Goal: Task Accomplishment & Management: Manage account settings

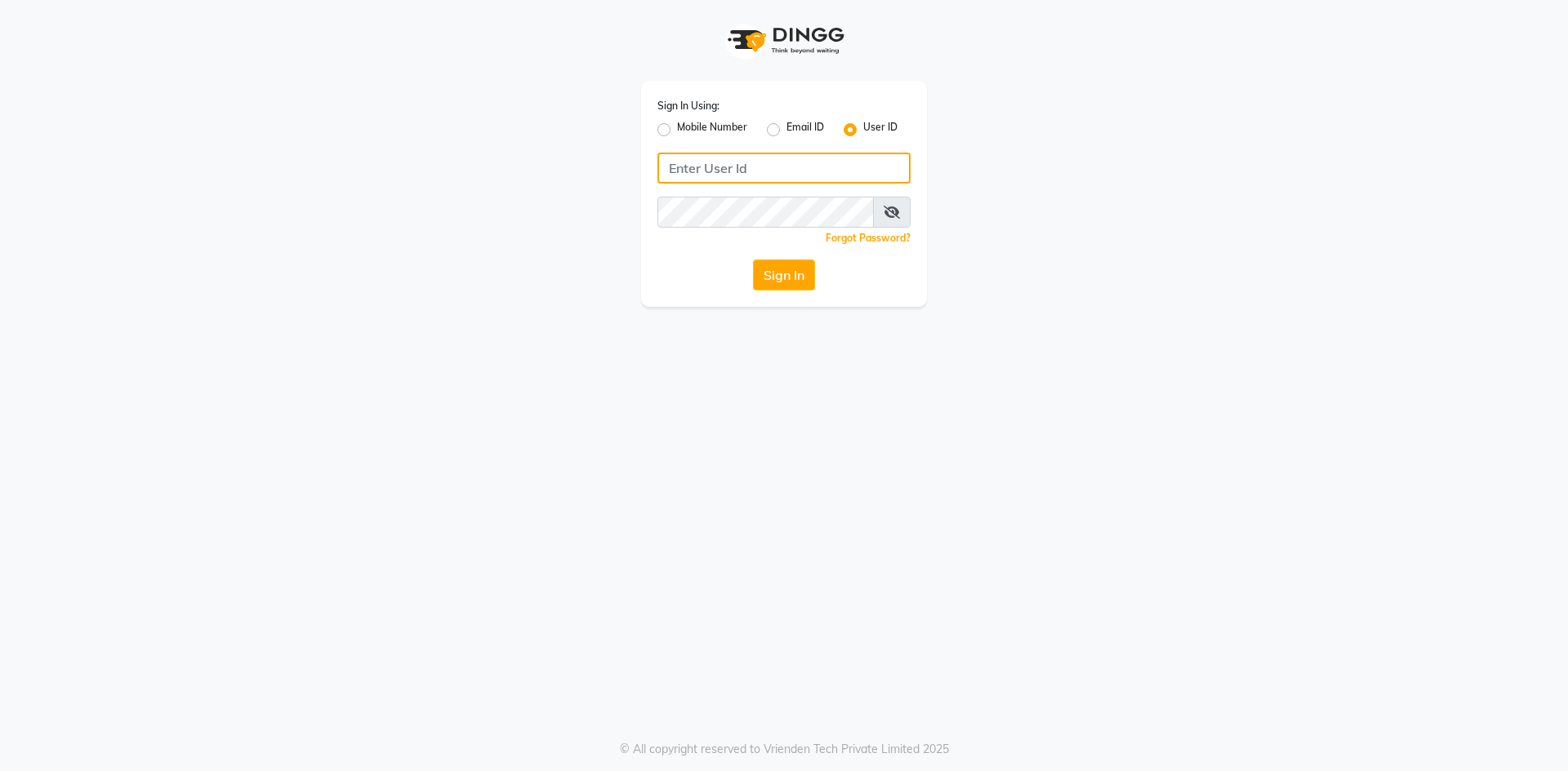
type input "9915177772"
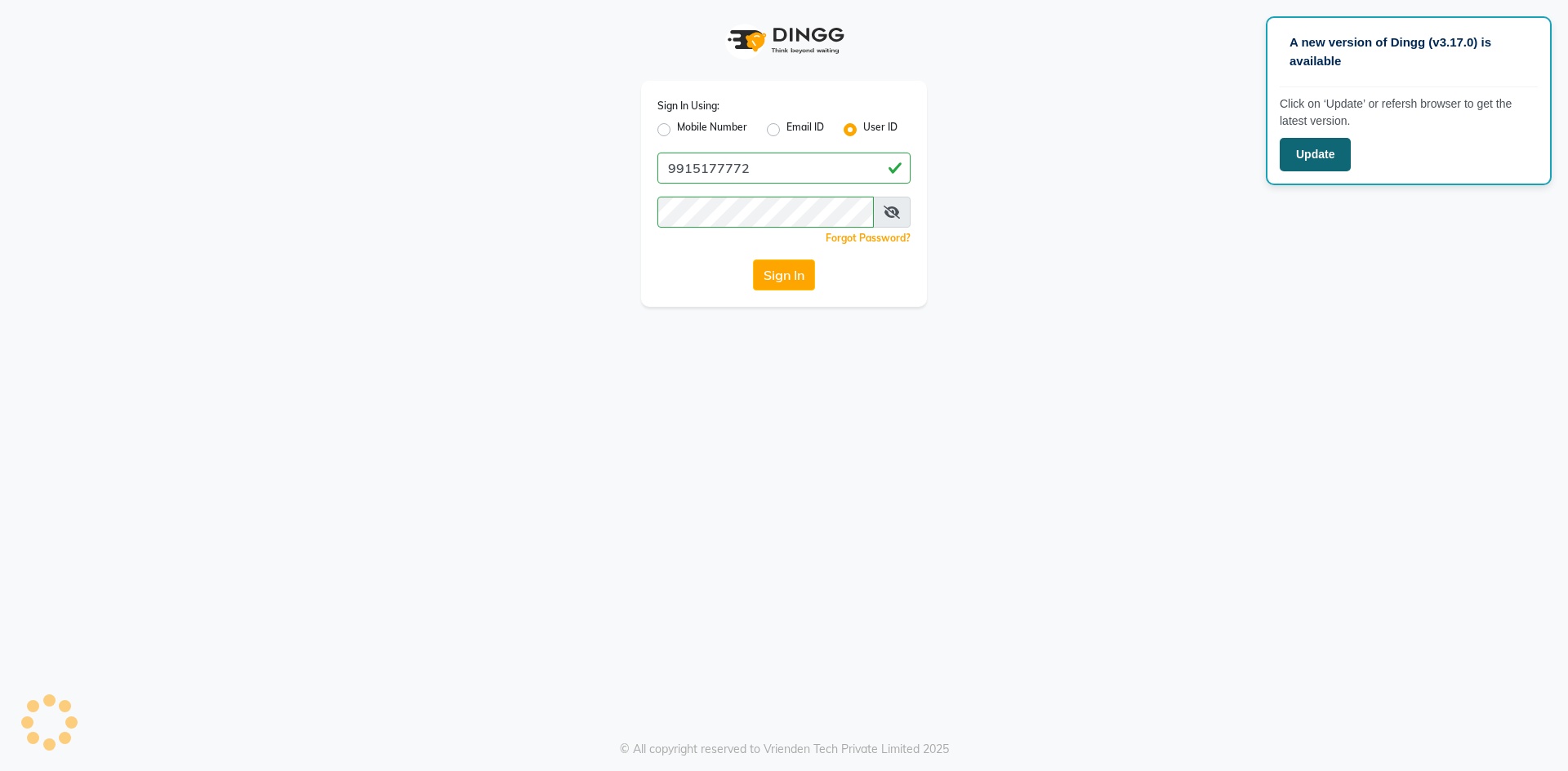
click at [1336, 155] on button "Update" at bounding box center [1315, 154] width 71 height 33
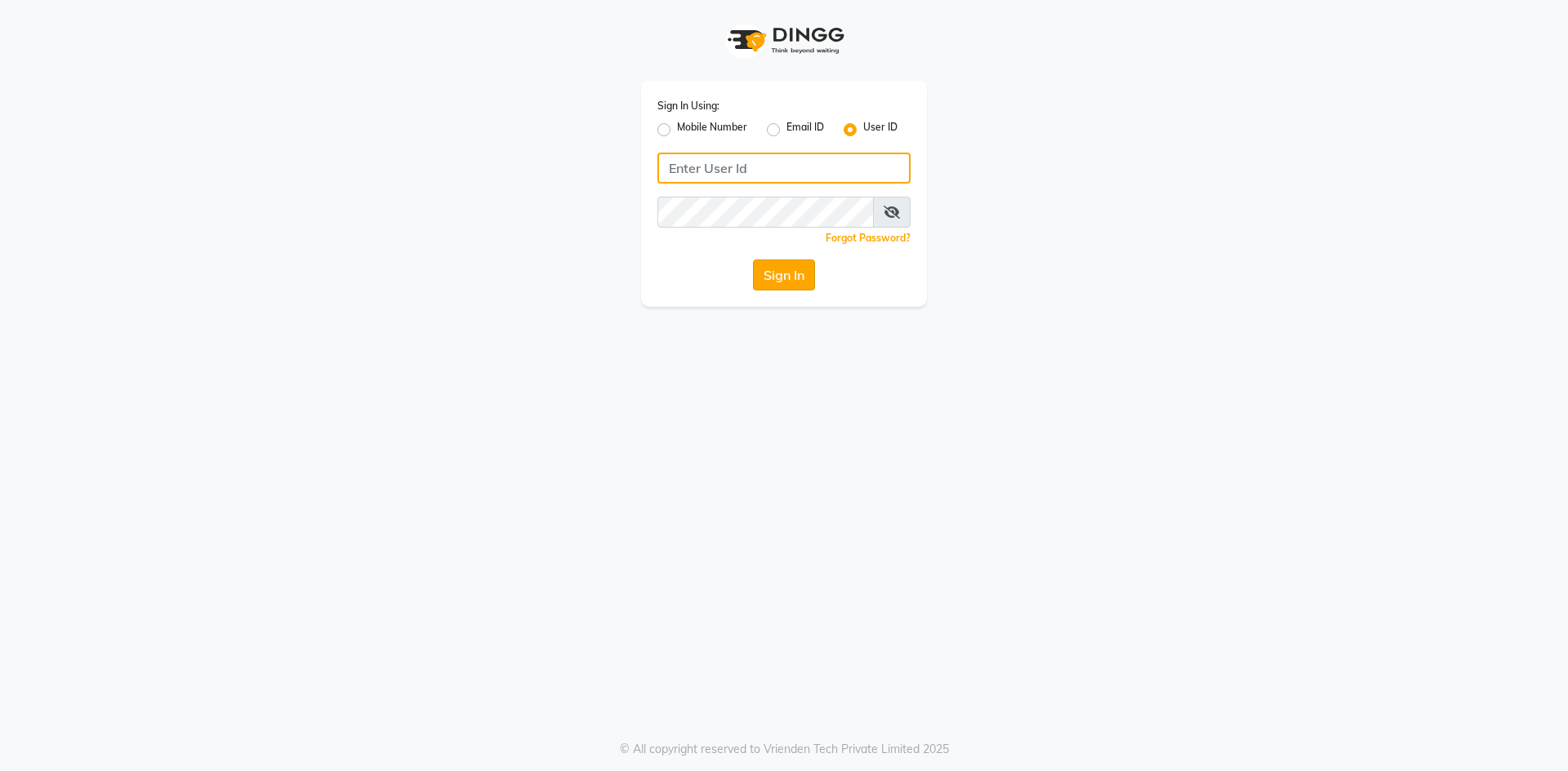
type input "9915177772"
click at [788, 286] on button "Sign In" at bounding box center [783, 275] width 62 height 31
click at [801, 267] on button "Sign In" at bounding box center [783, 275] width 62 height 31
